Goal: Find specific page/section: Find specific page/section

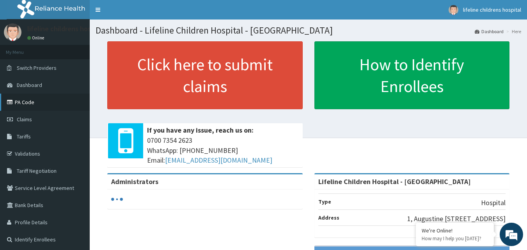
click at [51, 98] on link "PA Code" at bounding box center [45, 102] width 90 height 17
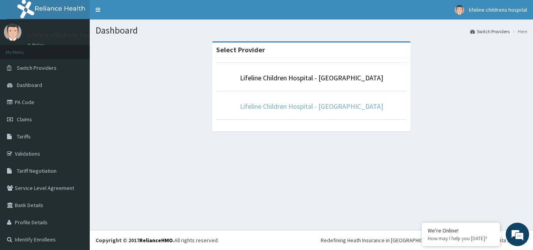
click at [305, 110] on link "Lifeline Children Hospital - [GEOGRAPHIC_DATA]" at bounding box center [311, 106] width 143 height 9
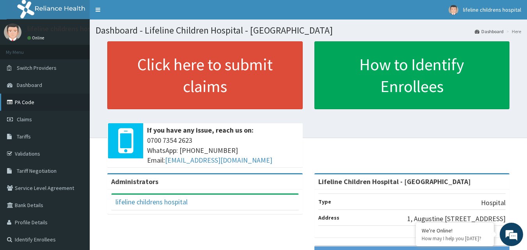
click at [43, 105] on link "PA Code" at bounding box center [45, 102] width 90 height 17
